Goal: Transaction & Acquisition: Purchase product/service

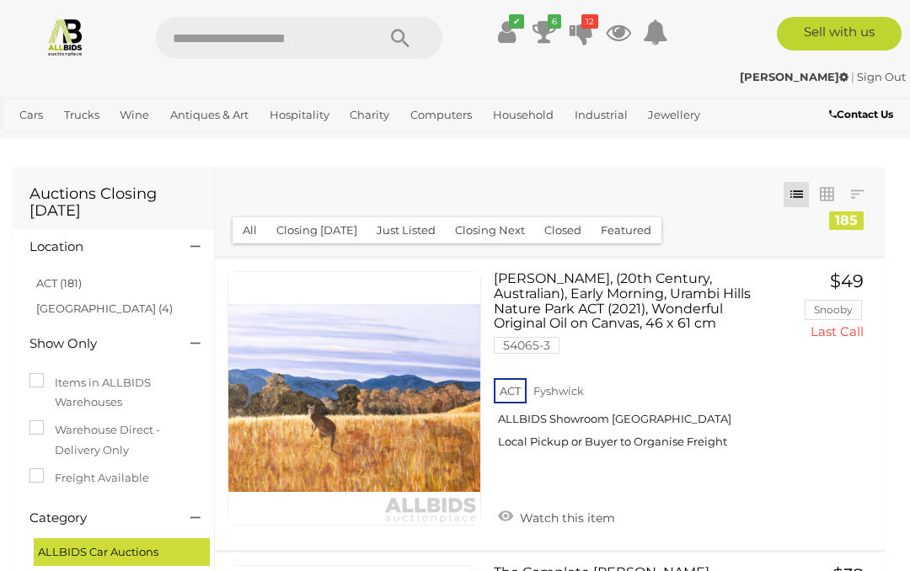
click at [500, 29] on icon at bounding box center [507, 32] width 18 height 30
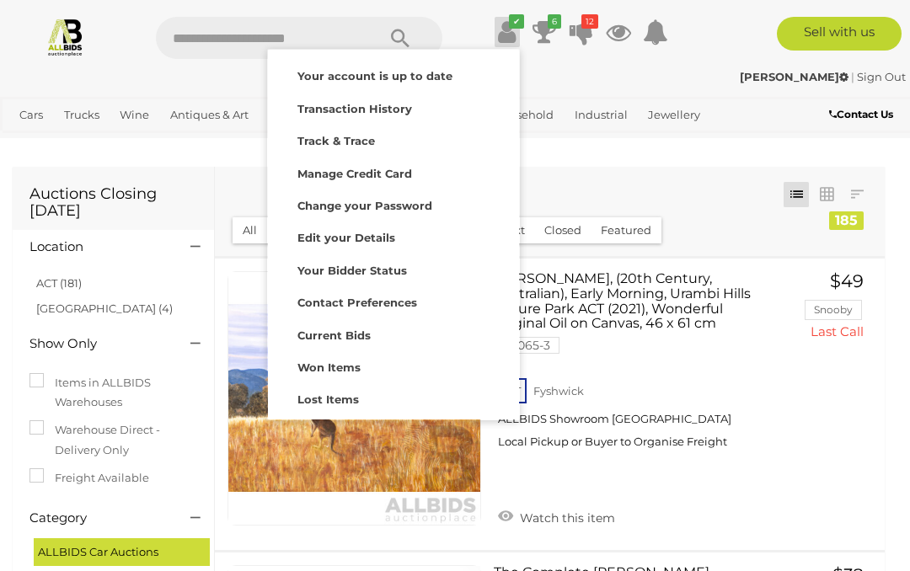
click at [337, 361] on strong "Won Items" at bounding box center [328, 367] width 63 height 13
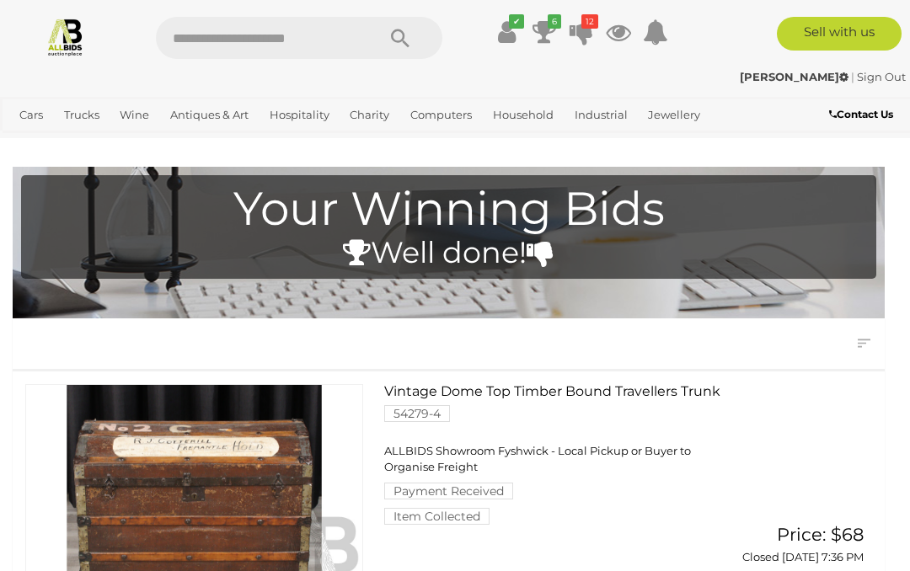
click at [580, 31] on icon at bounding box center [582, 32] width 24 height 30
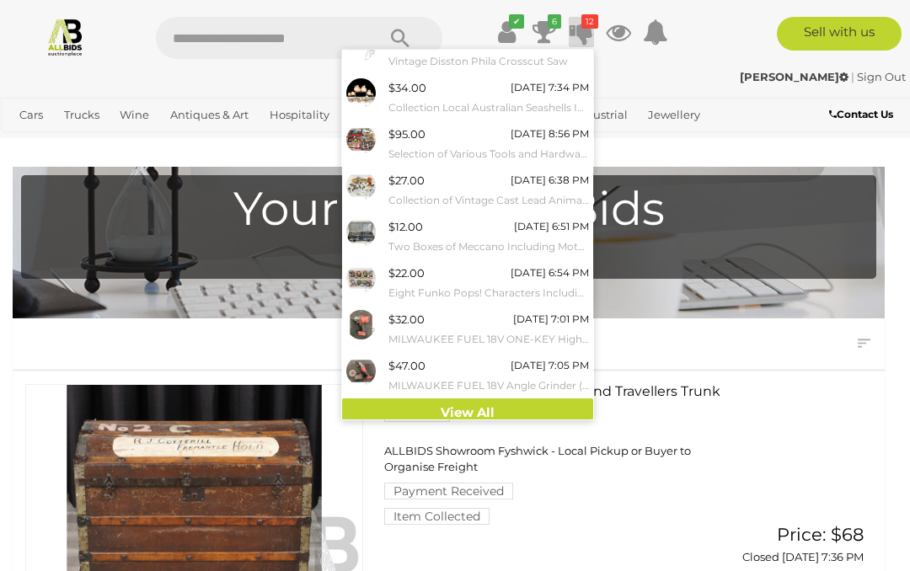
scroll to position [158, 0]
click at [476, 399] on link "View All" at bounding box center [467, 413] width 251 height 29
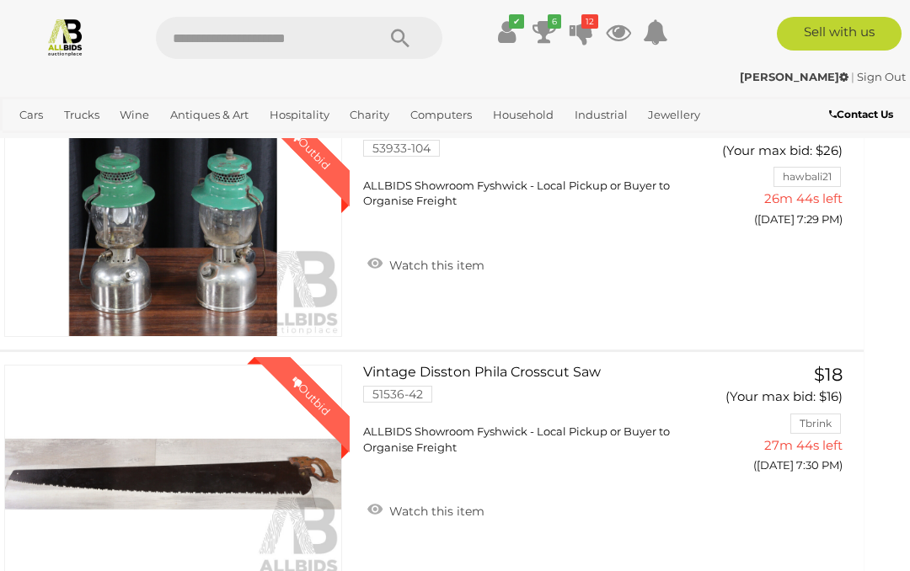
scroll to position [429, 21]
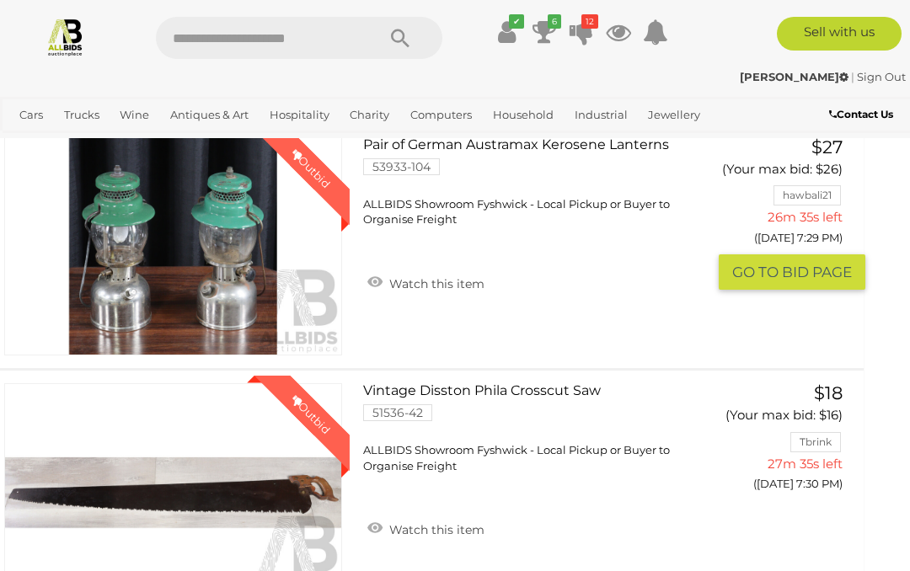
click at [797, 291] on button "GO TO BID PAGE" at bounding box center [792, 272] width 147 height 36
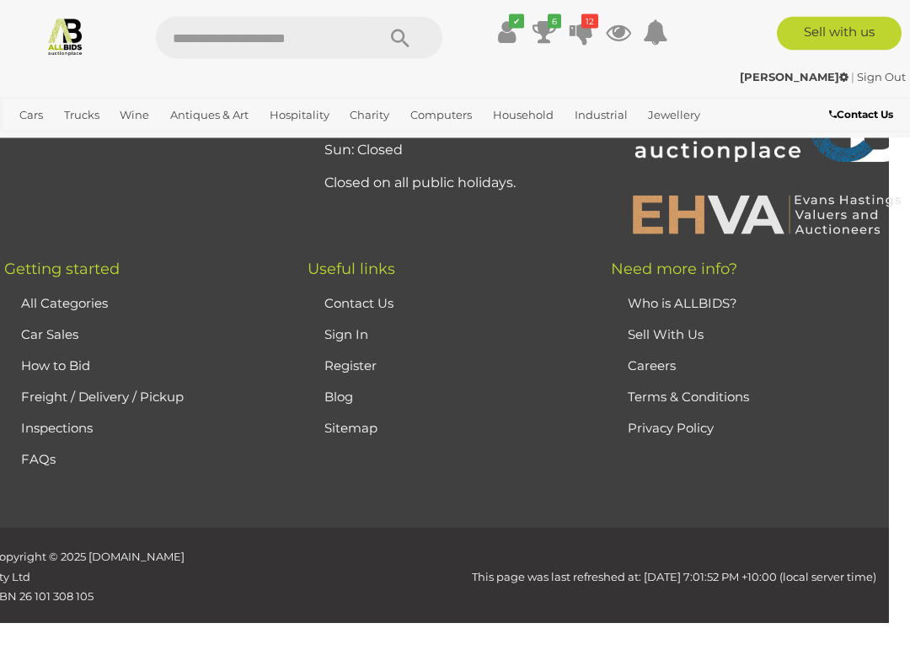
scroll to position [4813, 21]
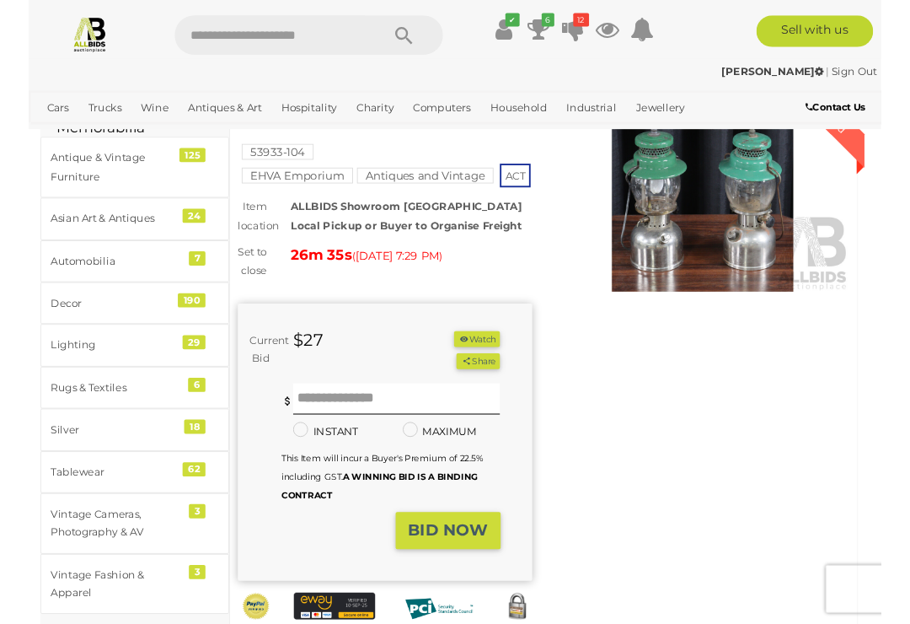
scroll to position [131, 0]
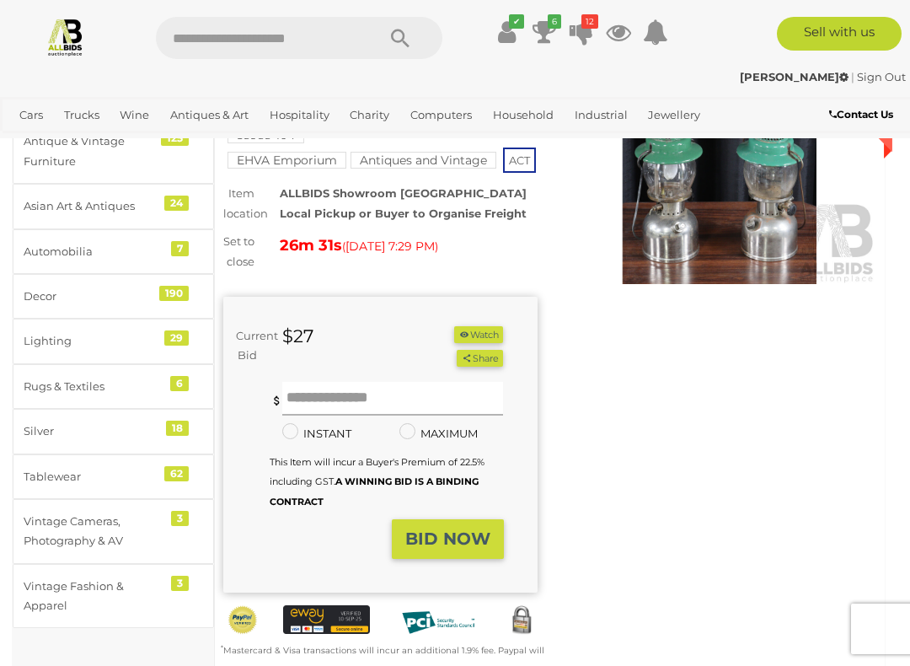
click at [372, 415] on input "text" at bounding box center [392, 399] width 221 height 34
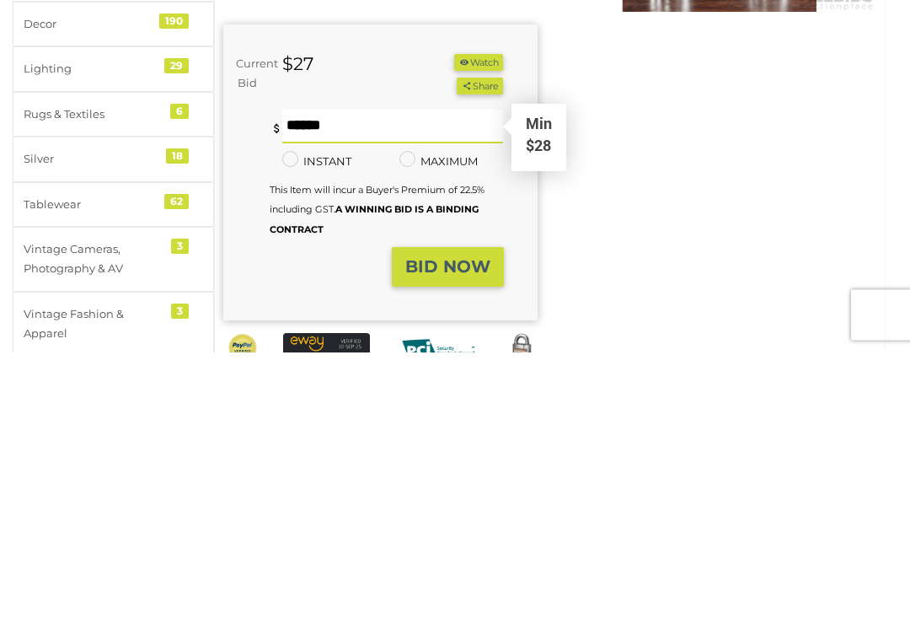
type input "**"
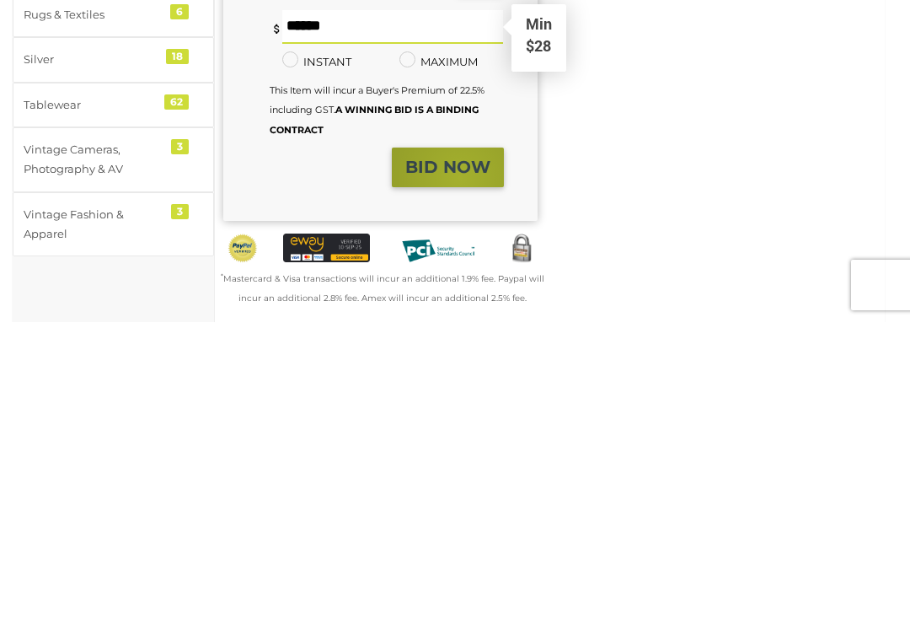
click at [458, 458] on strong "BID NOW" at bounding box center [447, 468] width 85 height 20
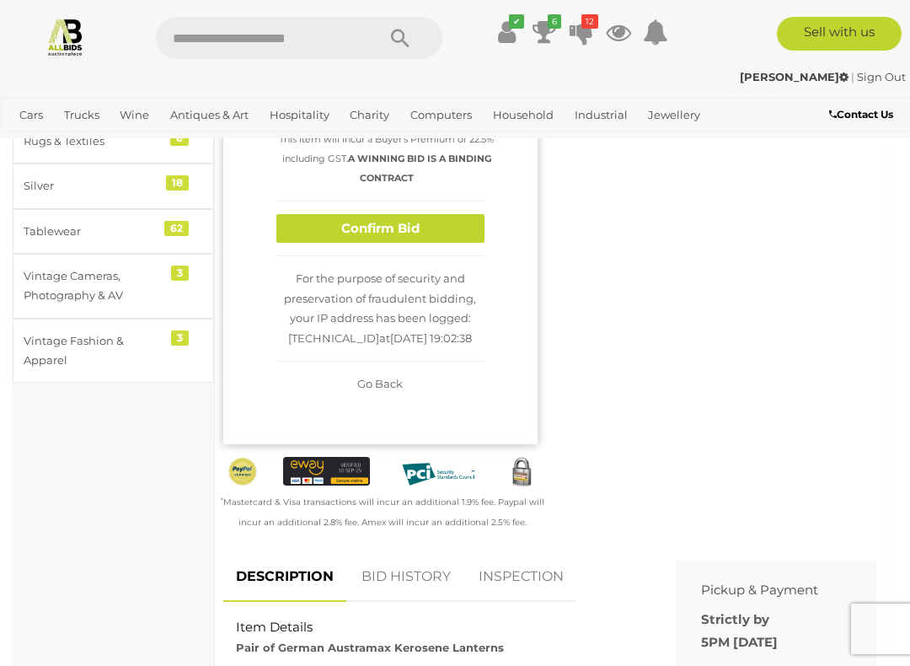
scroll to position [358, 0]
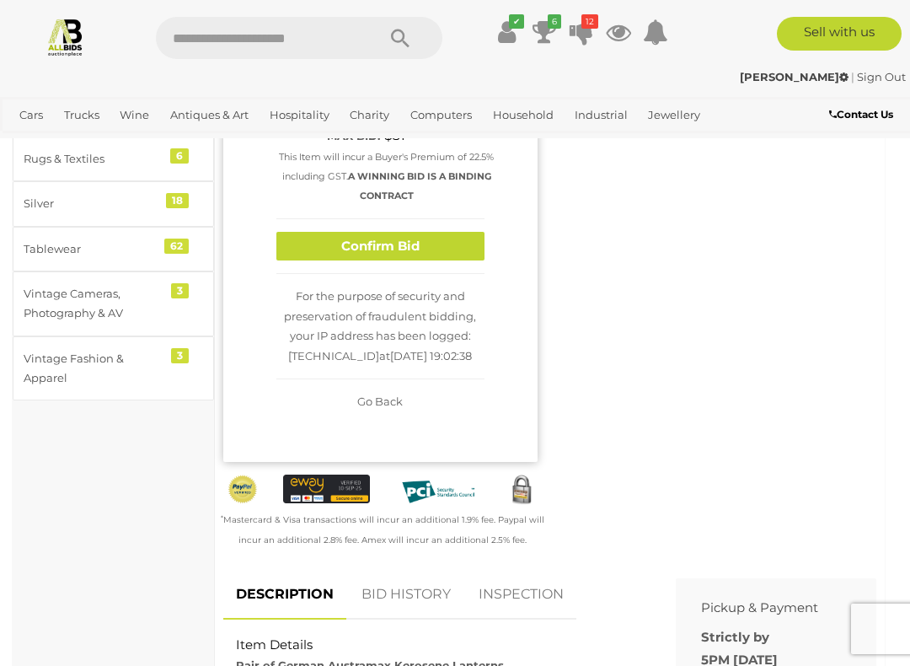
click at [403, 261] on button "Confirm Bid" at bounding box center [380, 246] width 208 height 29
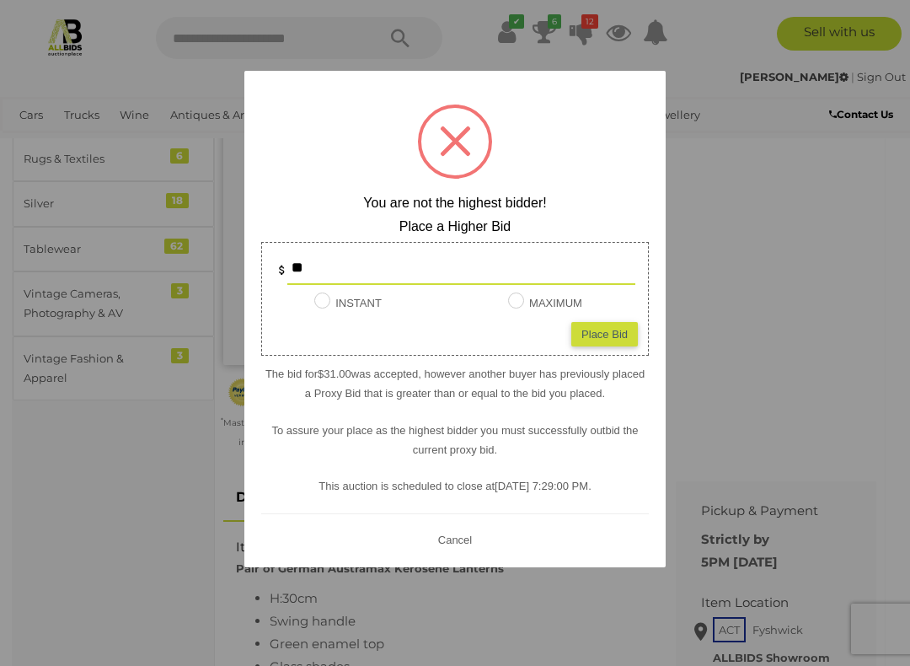
click at [735, 312] on div at bounding box center [455, 333] width 910 height 666
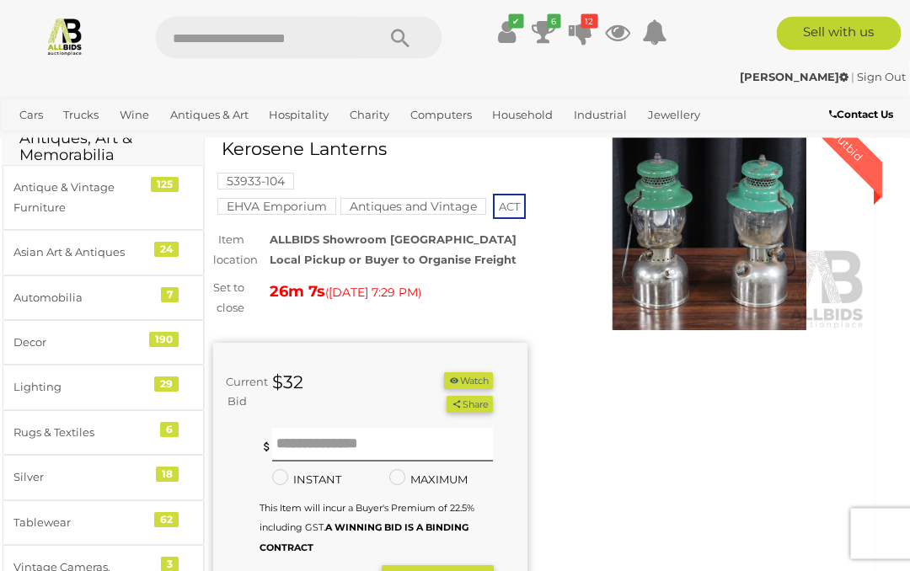
scroll to position [0, 9]
